Goal: Task Accomplishment & Management: Use online tool/utility

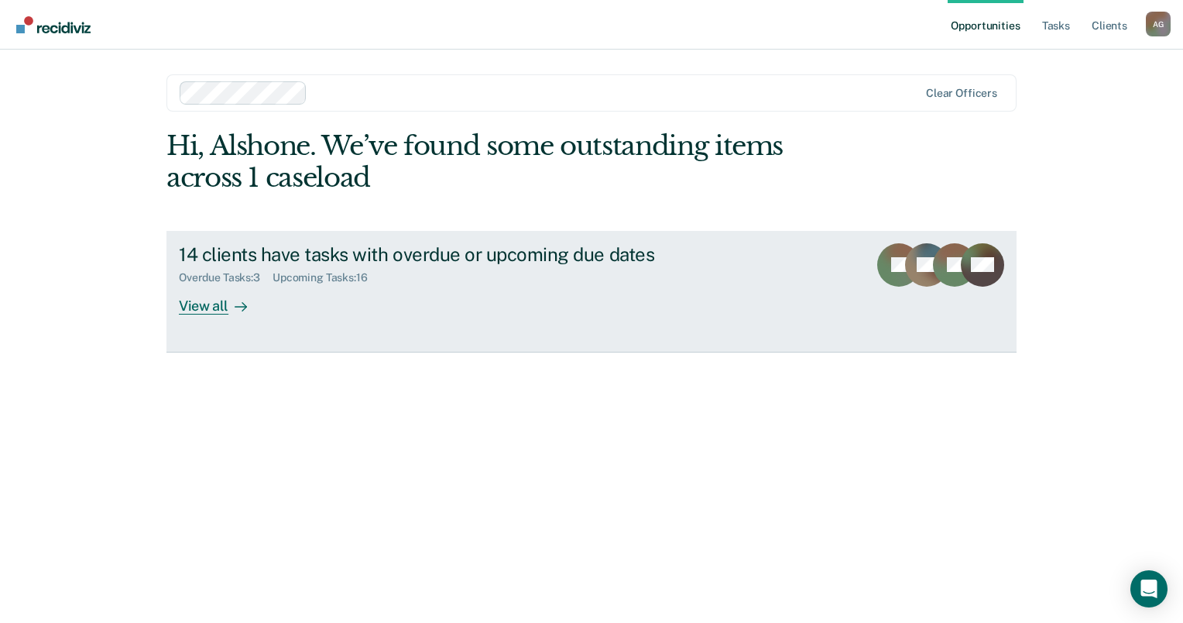
click at [201, 312] on div "View all" at bounding box center [222, 299] width 87 height 30
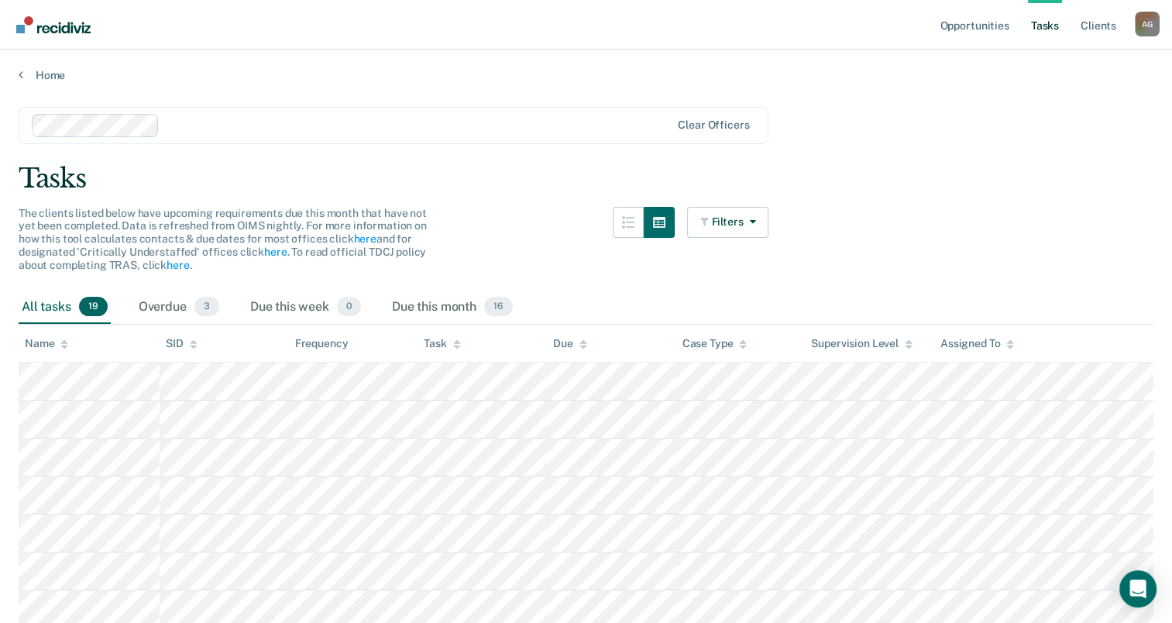
click at [441, 339] on div "Task" at bounding box center [442, 343] width 36 height 13
